Goal: Check status: Check status

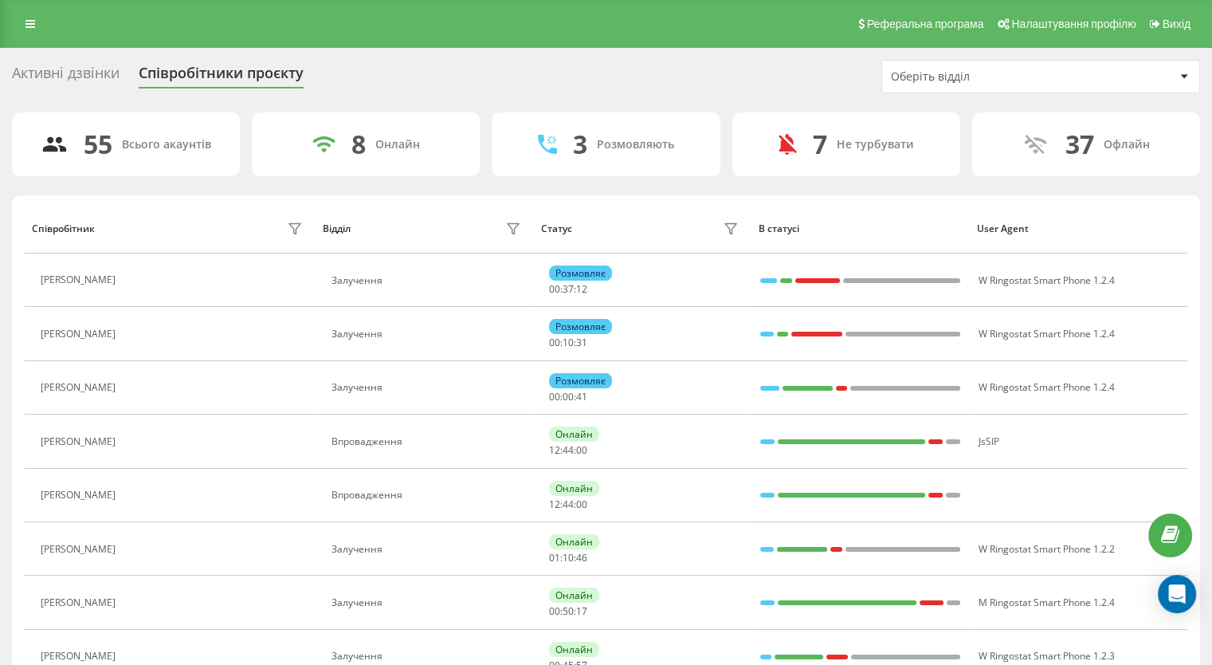
click at [955, 90] on div "Оберіть відділ" at bounding box center [1040, 77] width 317 height 32
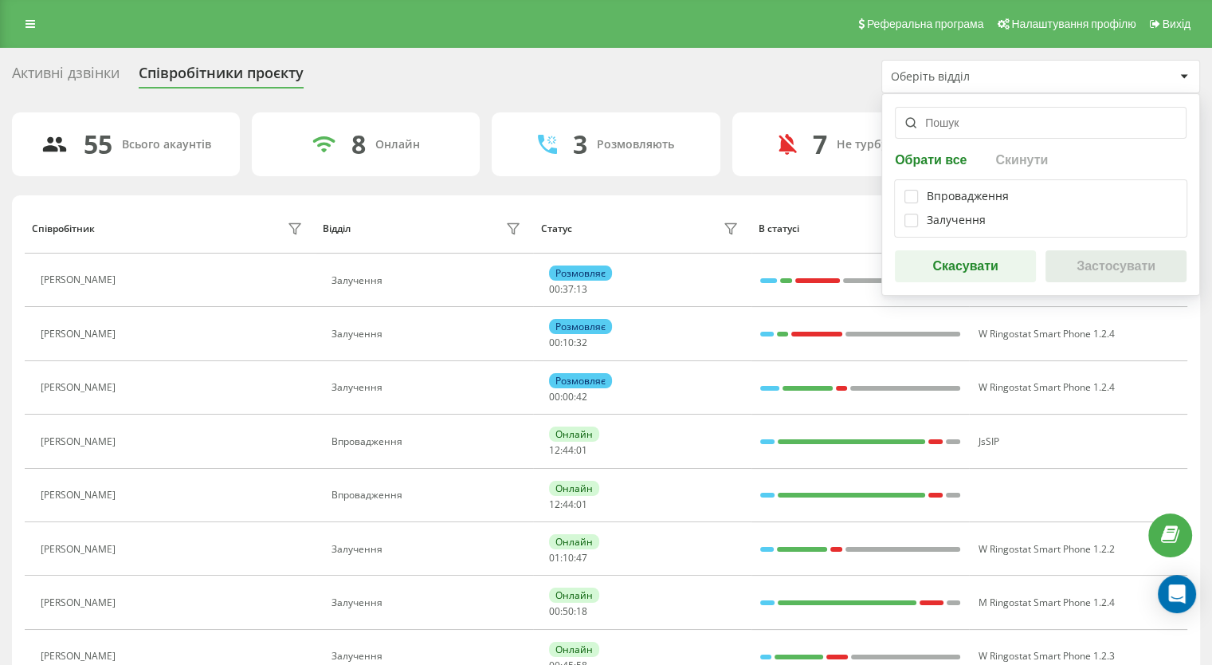
click at [902, 215] on div "Впровадження Залучення" at bounding box center [1040, 208] width 293 height 58
drag, startPoint x: 910, startPoint y: 216, endPoint x: 940, endPoint y: 235, distance: 35.8
click at [910, 214] on label at bounding box center [912, 214] width 14 height 0
checkbox input "true"
click at [1114, 266] on button "Застосувати" at bounding box center [1116, 266] width 141 height 32
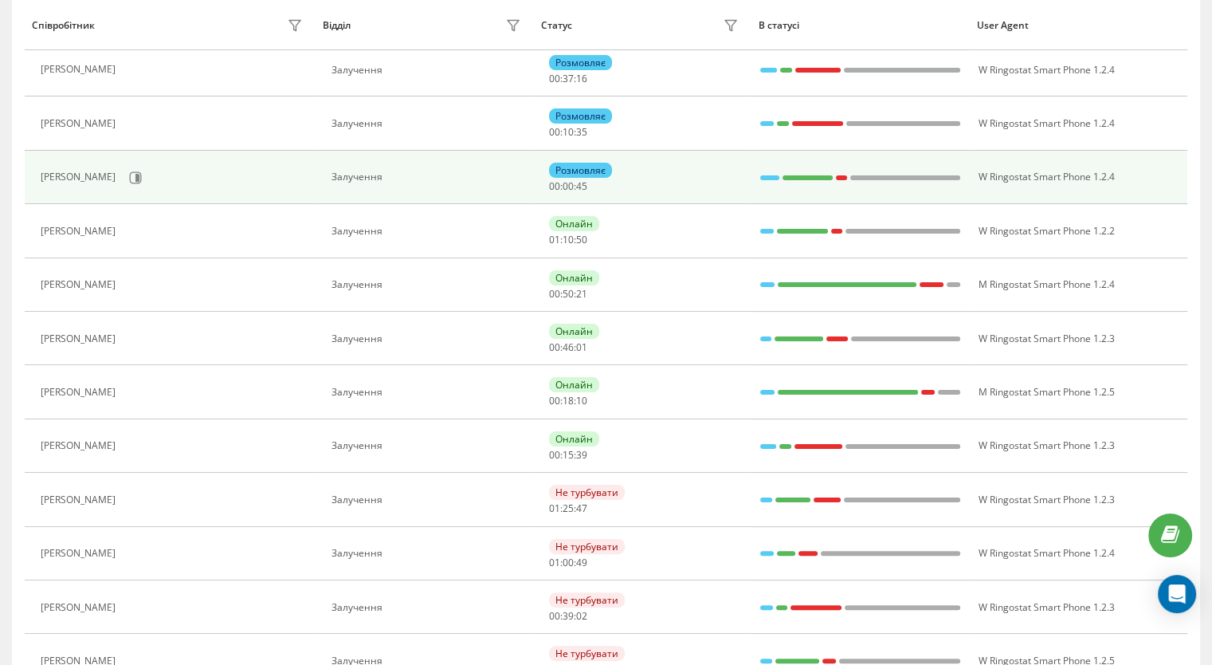
scroll to position [478, 0]
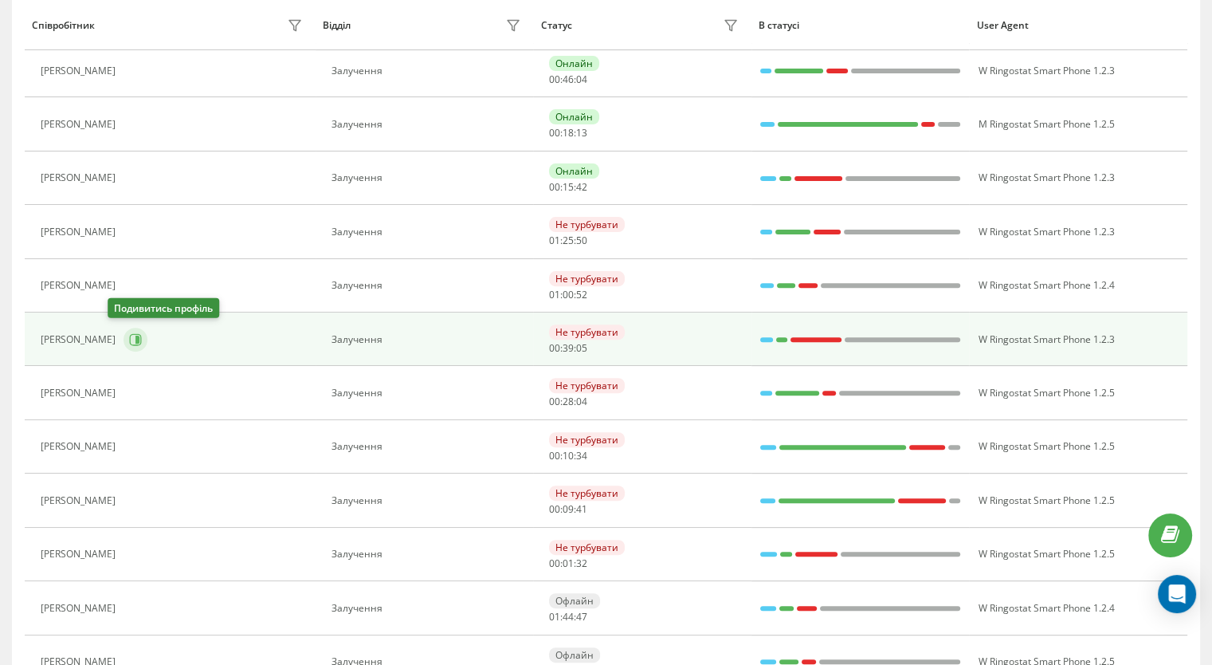
click at [130, 336] on icon at bounding box center [136, 339] width 12 height 12
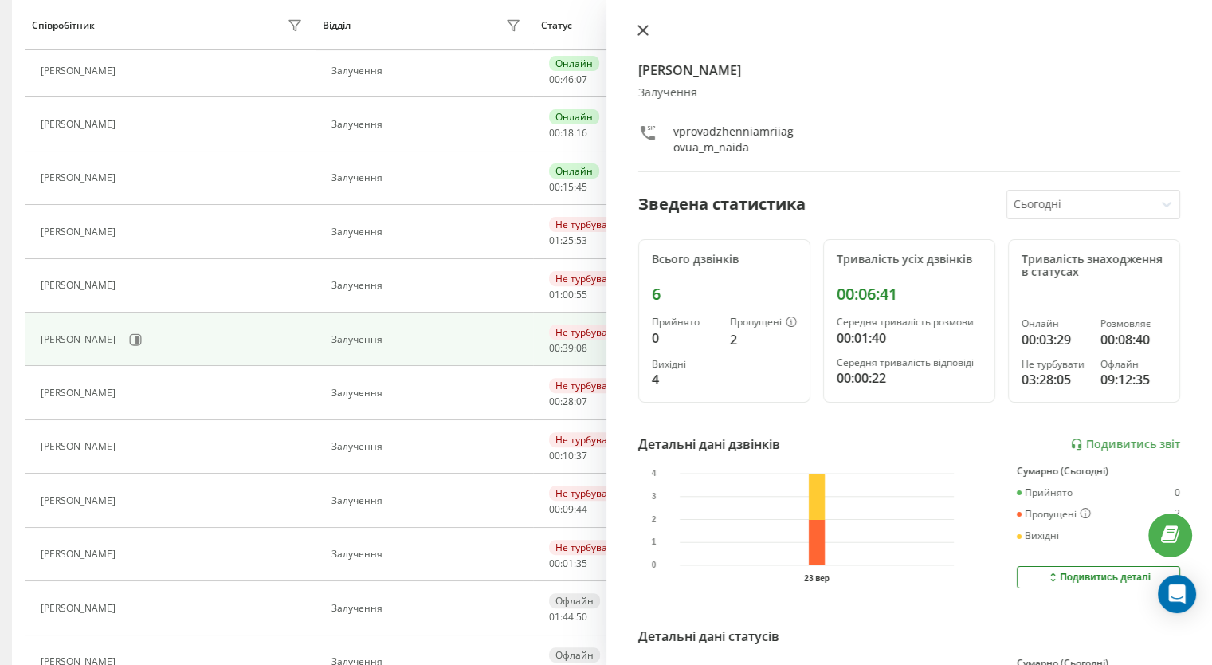
click at [646, 30] on icon at bounding box center [643, 30] width 11 height 11
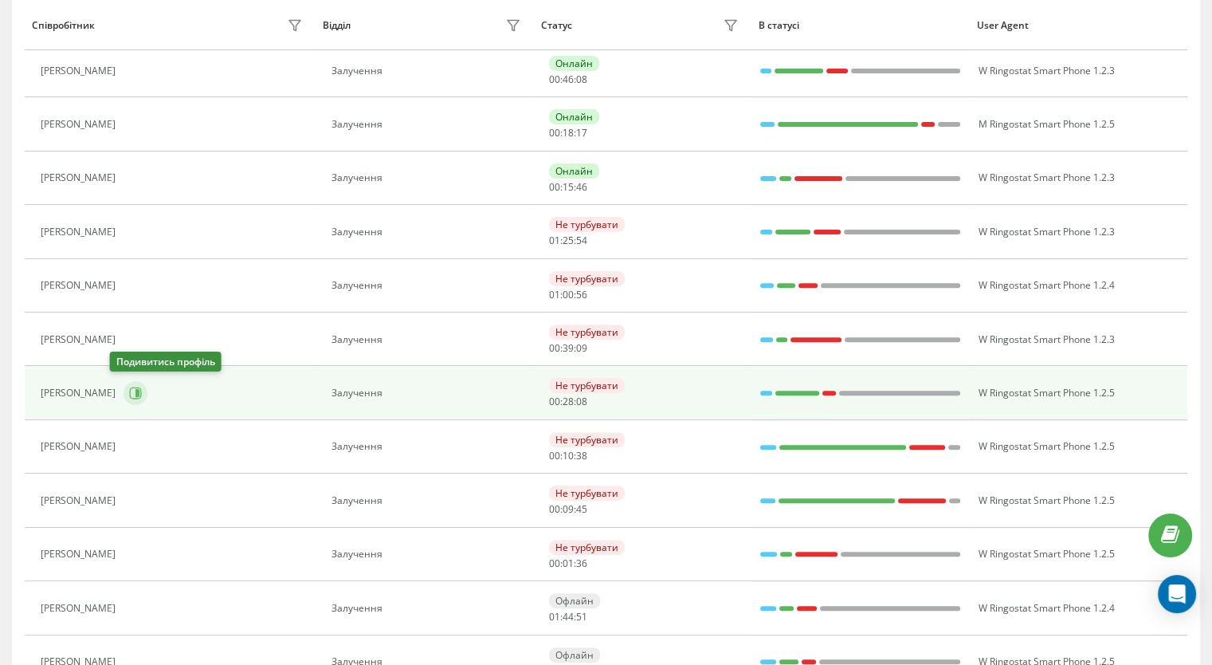
click at [130, 387] on icon at bounding box center [136, 393] width 12 height 12
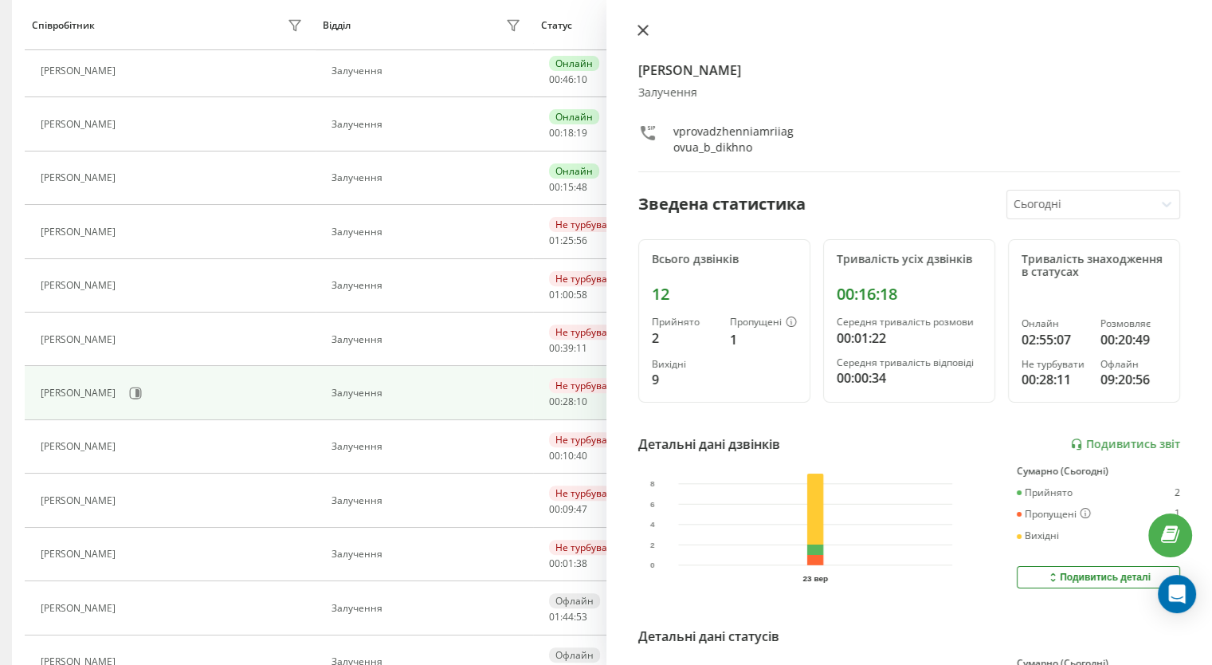
click at [638, 36] on icon at bounding box center [643, 30] width 11 height 11
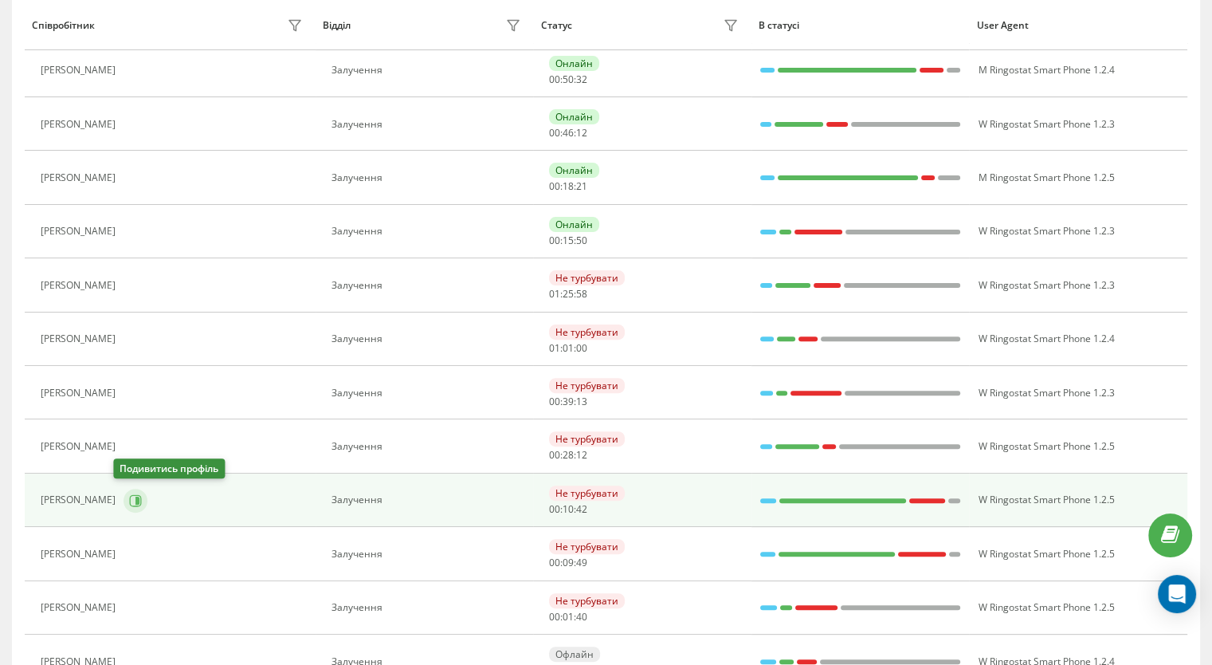
scroll to position [399, 0]
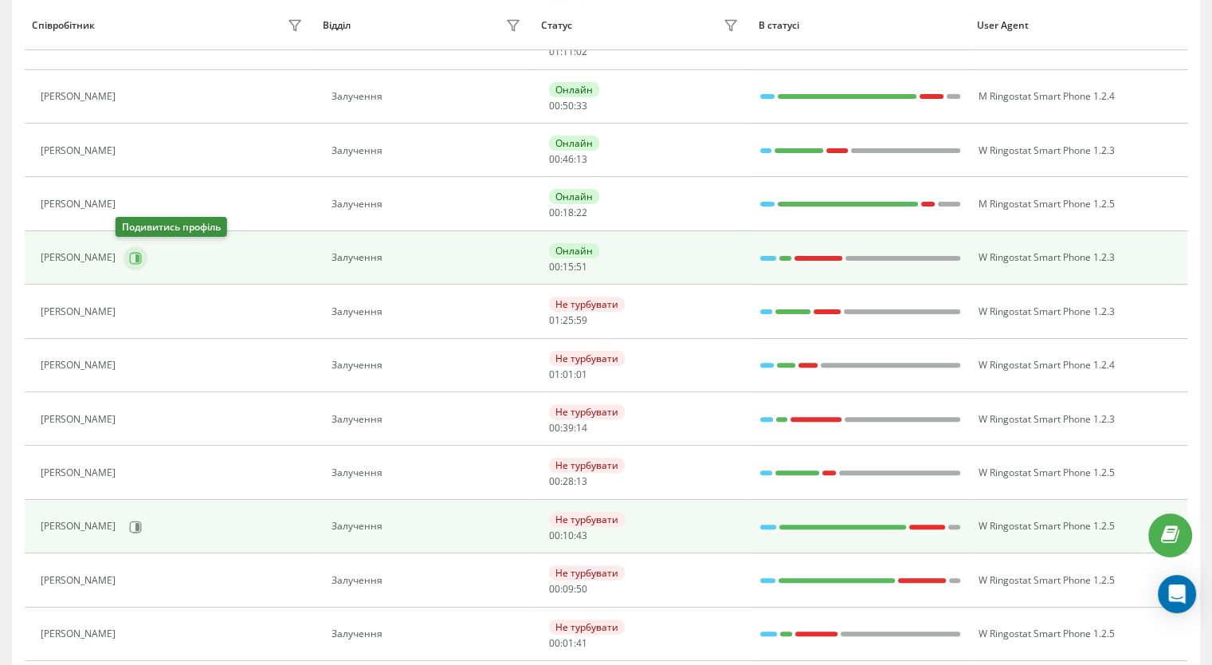
click at [129, 253] on icon at bounding box center [135, 258] width 13 height 13
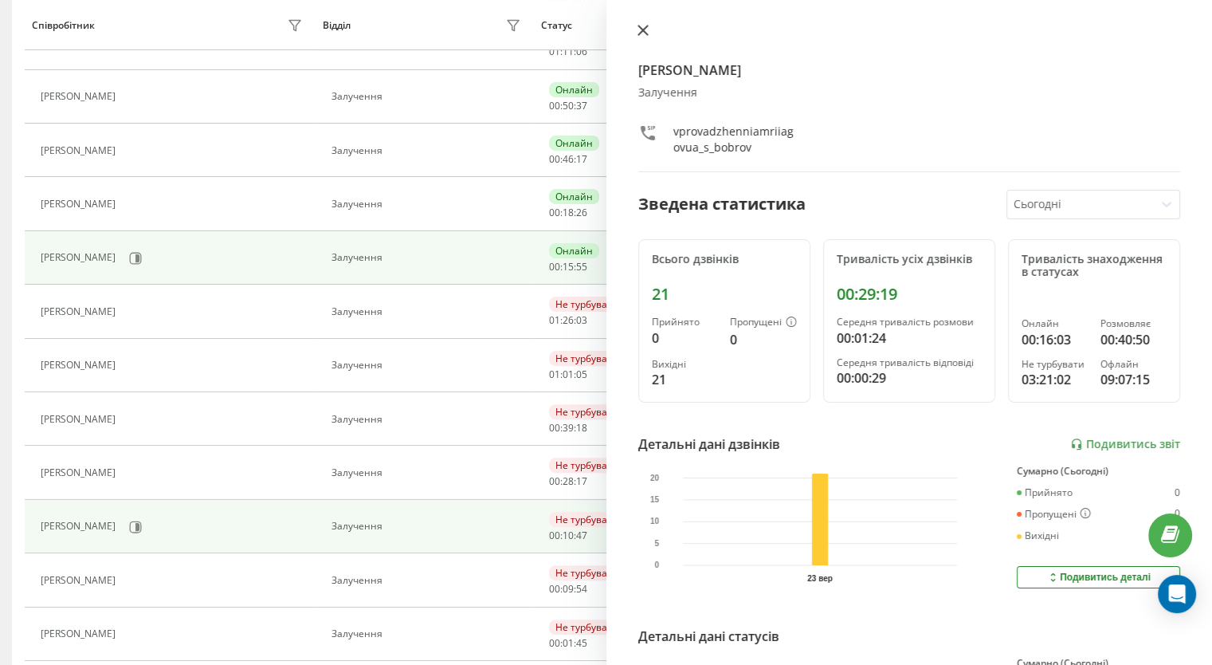
click at [638, 36] on icon at bounding box center [643, 30] width 11 height 11
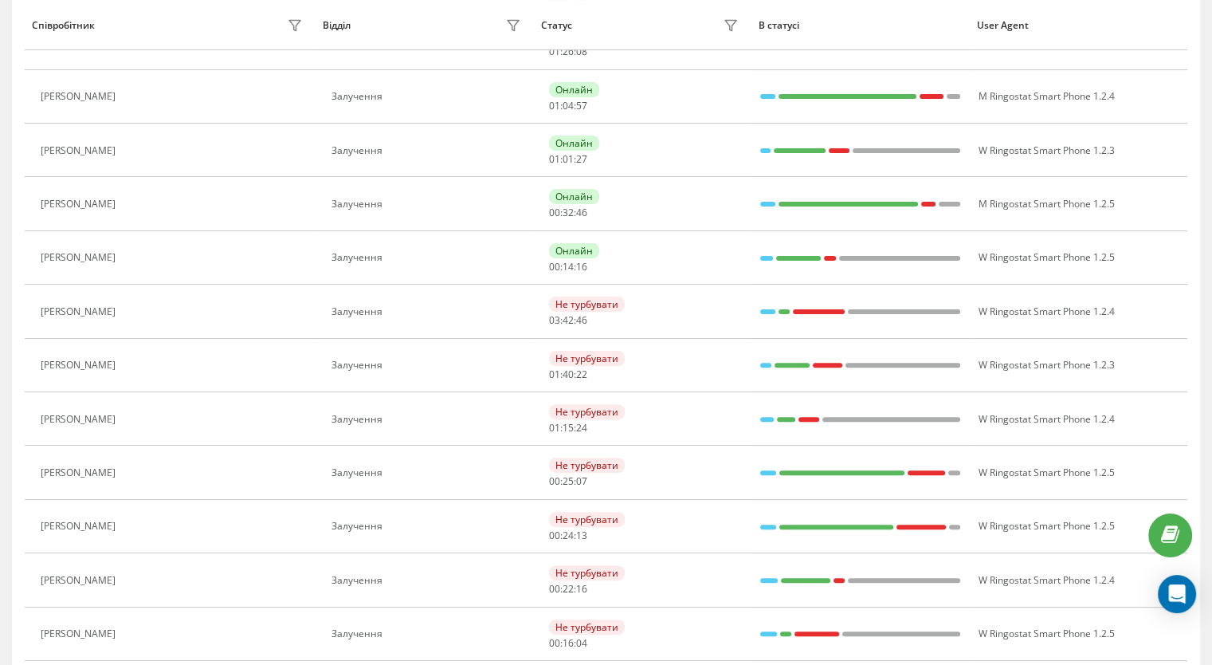
scroll to position [291, 0]
